Goal: Information Seeking & Learning: Check status

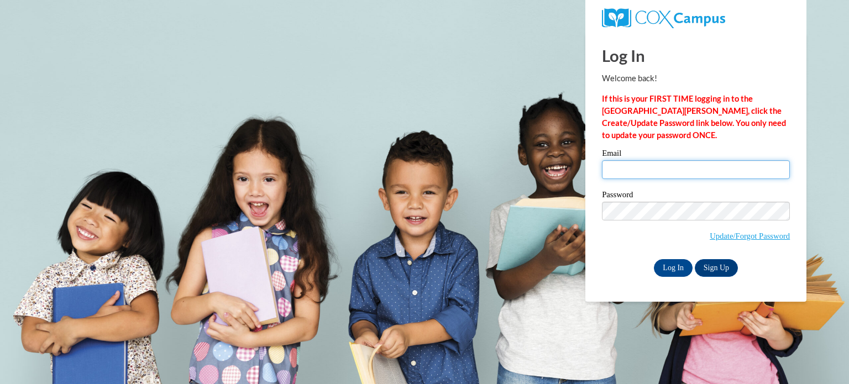
click at [630, 170] on input "Email" at bounding box center [696, 169] width 188 height 19
click at [624, 169] on input "as" at bounding box center [696, 169] width 188 height 19
type input "ashlee.blum@marion-mustangs.org"
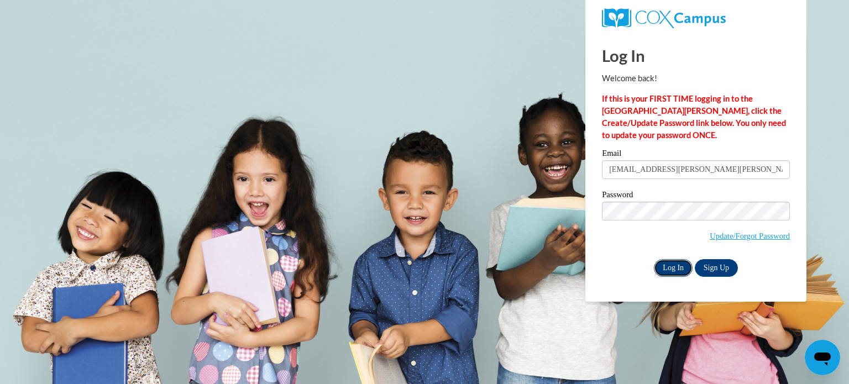
click at [670, 267] on input "Log In" at bounding box center [673, 268] width 39 height 18
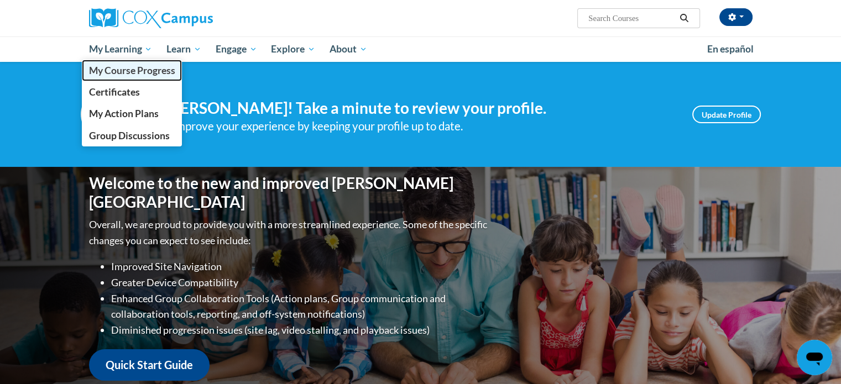
click at [112, 68] on span "My Course Progress" at bounding box center [131, 71] width 86 height 12
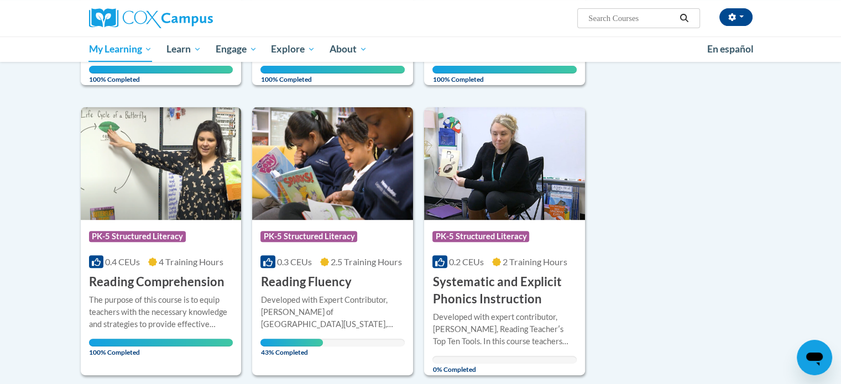
scroll to position [384, 0]
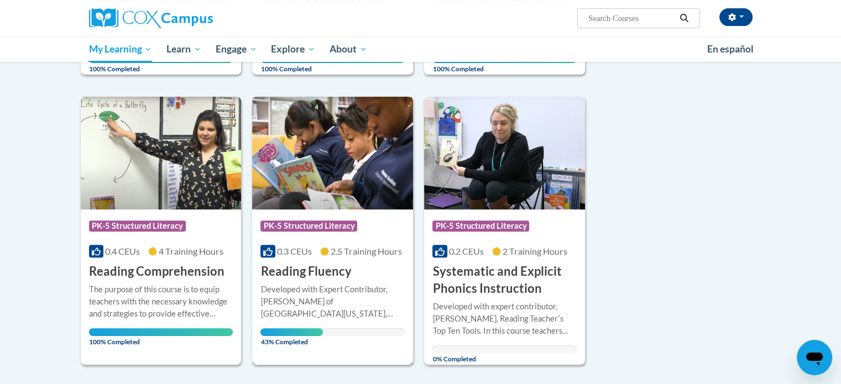
click at [346, 156] on img at bounding box center [332, 153] width 161 height 113
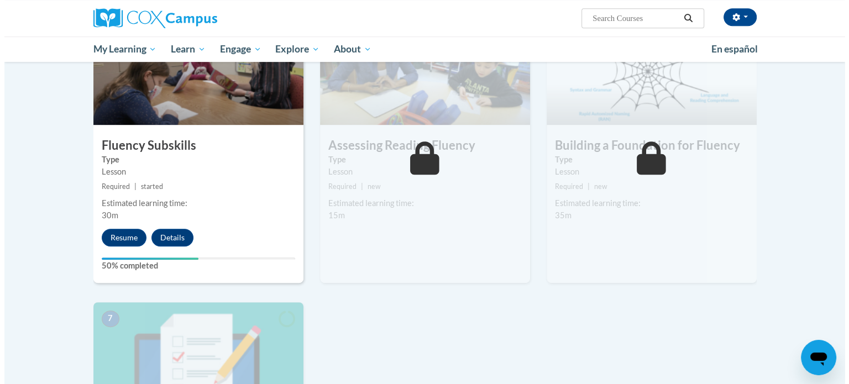
scroll to position [581, 0]
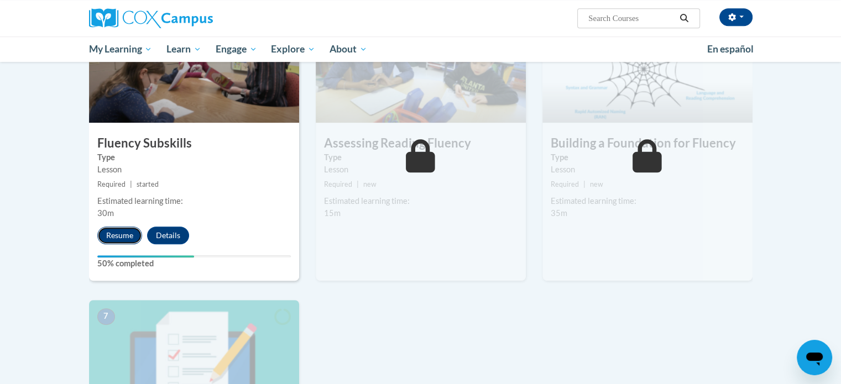
click at [114, 237] on button "Resume" at bounding box center [119, 236] width 45 height 18
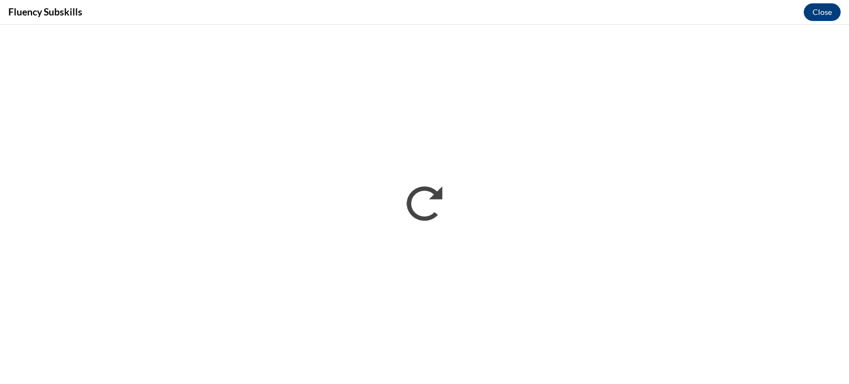
scroll to position [0, 0]
